Goal: Check status

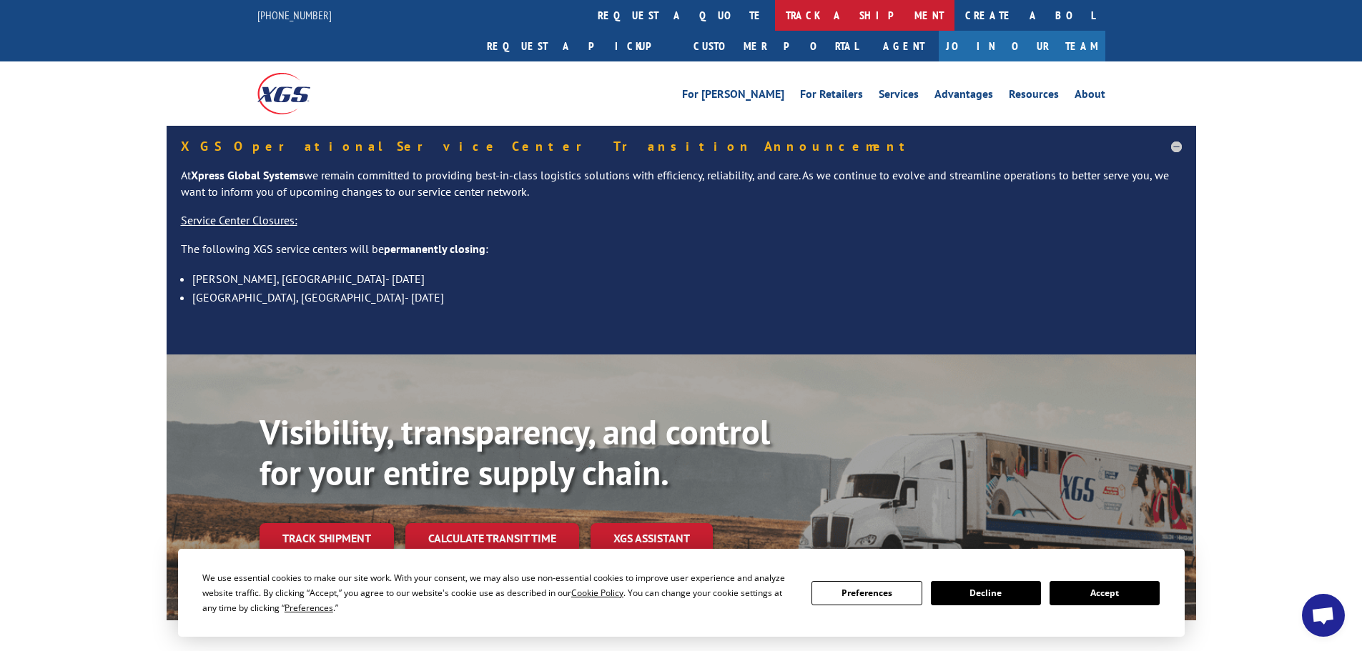
click at [775, 15] on link "track a shipment" at bounding box center [864, 15] width 179 height 31
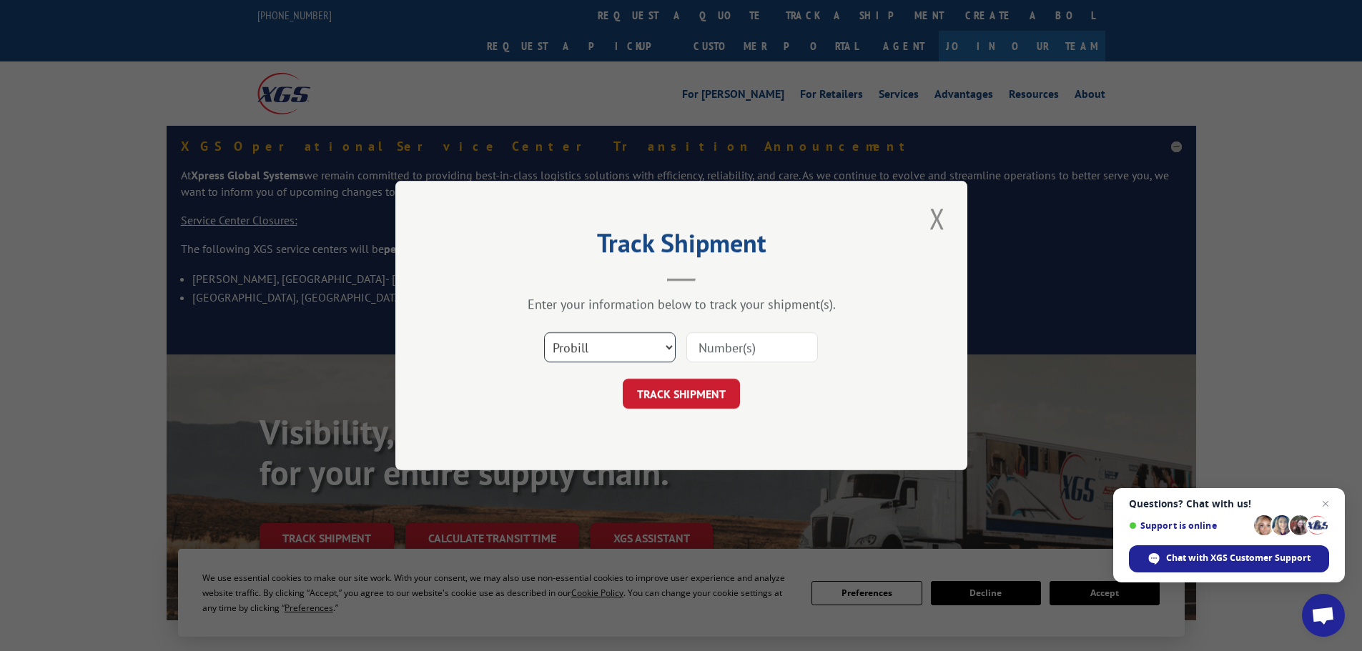
click at [599, 358] on select "Select category... Probill BOL PO" at bounding box center [610, 347] width 132 height 30
select select "bol"
click at [544, 332] on select "Select category... Probill BOL PO" at bounding box center [610, 347] width 132 height 30
click at [721, 355] on input at bounding box center [752, 347] width 132 height 30
paste input "5958352"
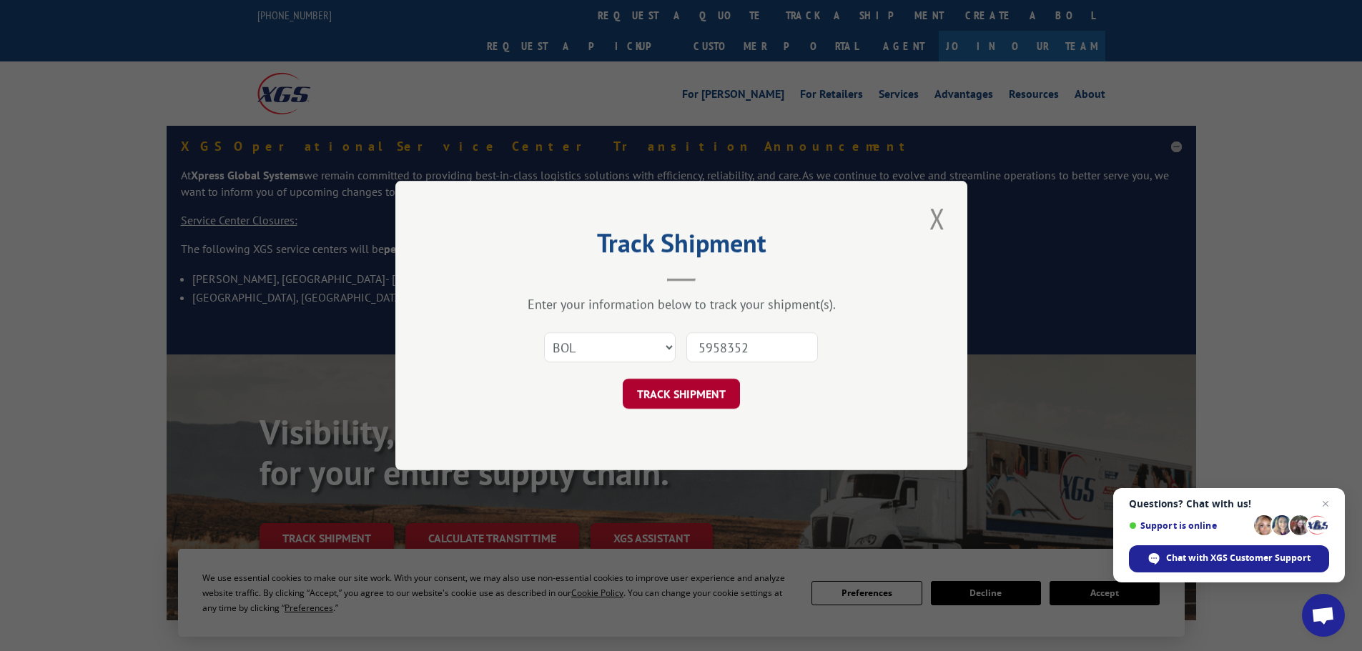
type input "5958352"
click at [669, 398] on button "TRACK SHIPMENT" at bounding box center [681, 394] width 117 height 30
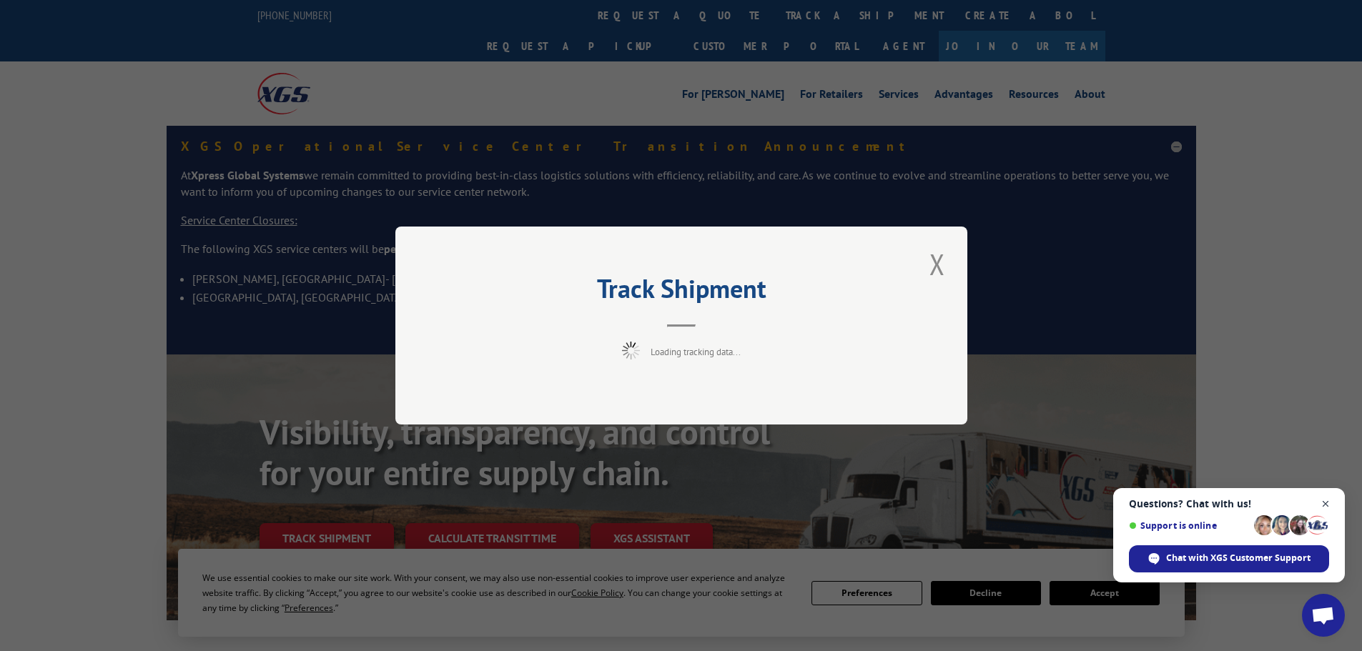
click at [1325, 505] on span "Open chat" at bounding box center [1326, 504] width 18 height 18
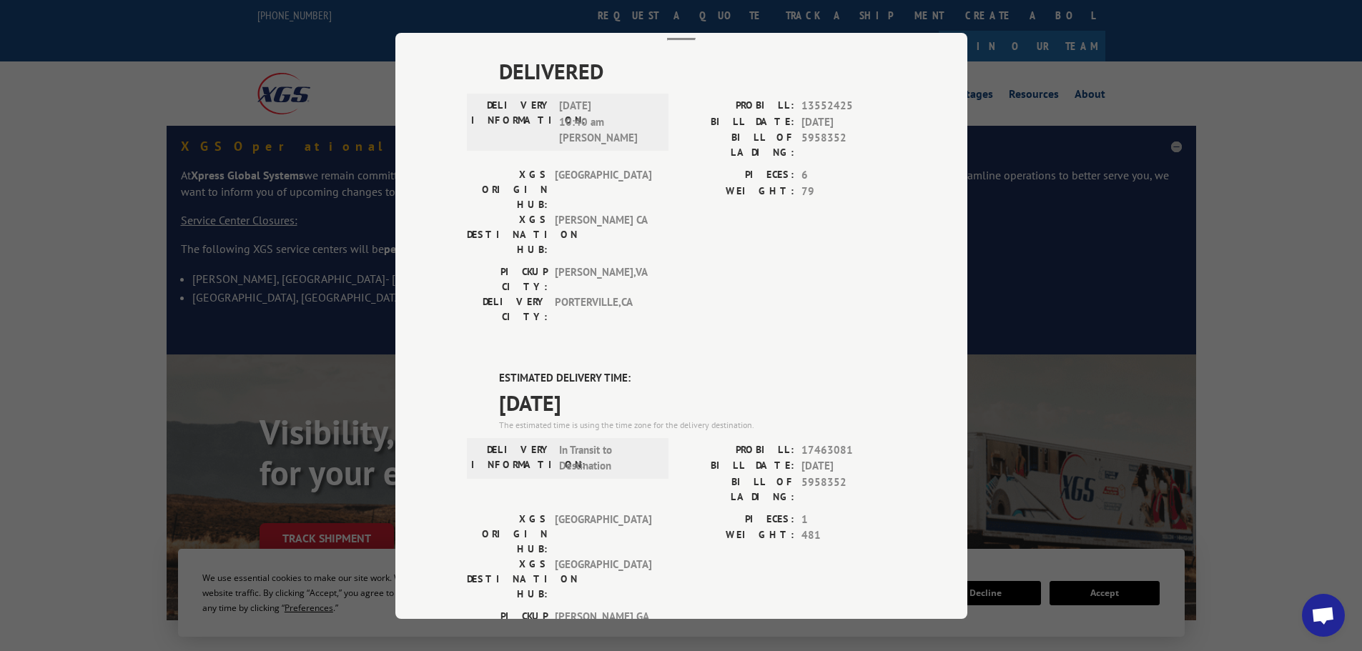
scroll to position [77, 0]
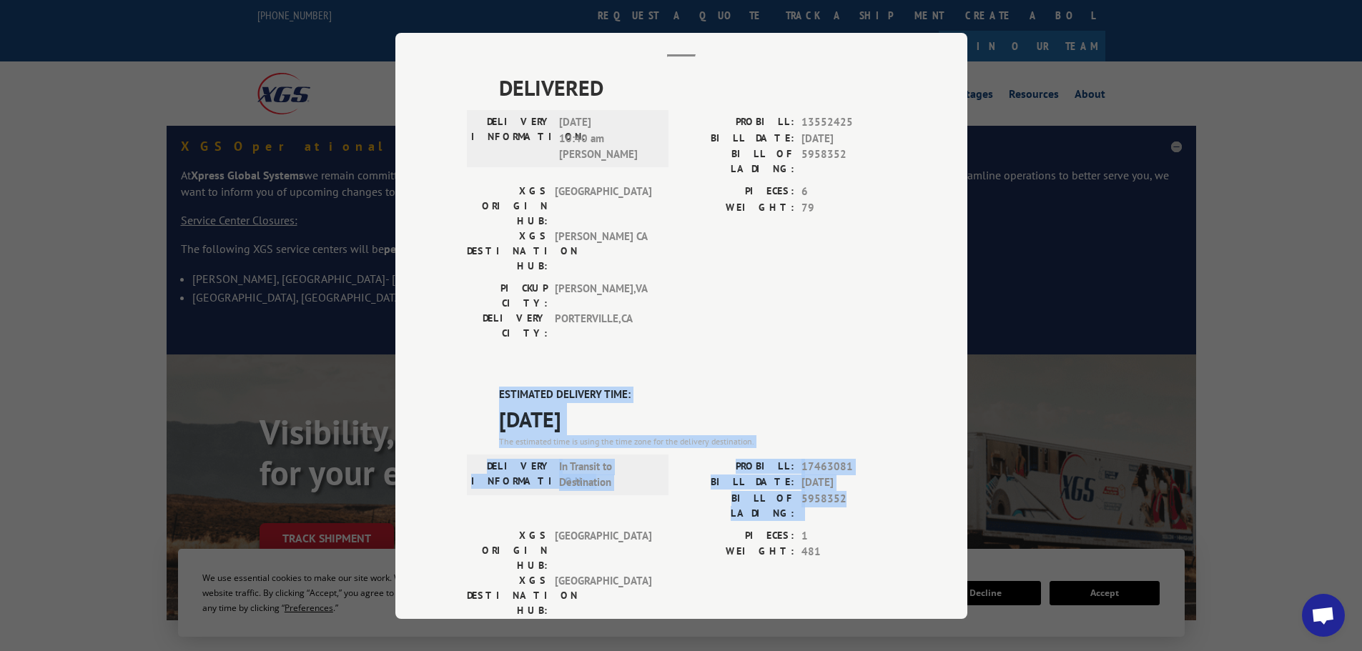
drag, startPoint x: 493, startPoint y: 311, endPoint x: 879, endPoint y: 413, distance: 398.7
click at [879, 413] on div "ESTIMATED DELIVERY TIME: [DATE] The estimated time is using the time zone for t…" at bounding box center [681, 644] width 429 height 514
copy div "ESTIMATED DELIVERY TIME: [DATE] The estimated time is using the time zone for t…"
click at [306, 293] on div "Track Shipment DELIVERED DELIVERY INFORMATION: [DATE] 10:40 am [PERSON_NAME]: 1…" at bounding box center [681, 325] width 1362 height 651
